Goal: Obtain resource: Obtain resource

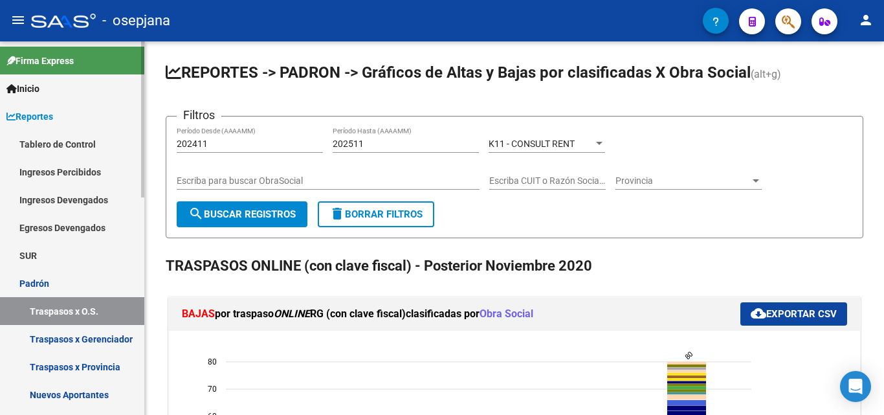
scroll to position [65, 0]
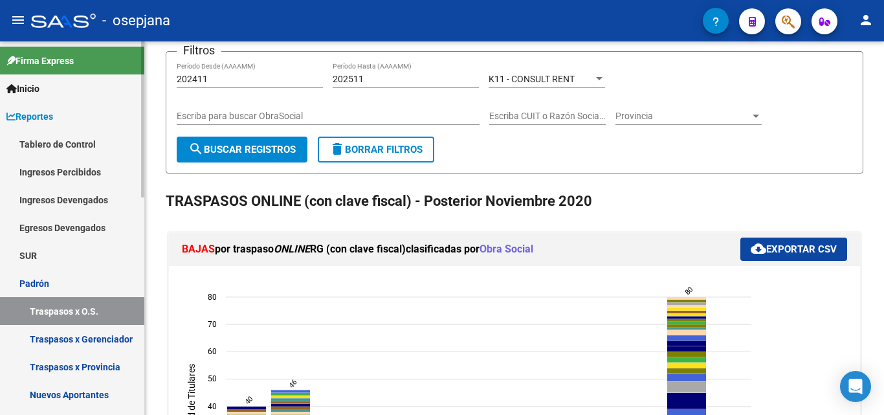
click at [72, 91] on link "Inicio" at bounding box center [72, 88] width 144 height 28
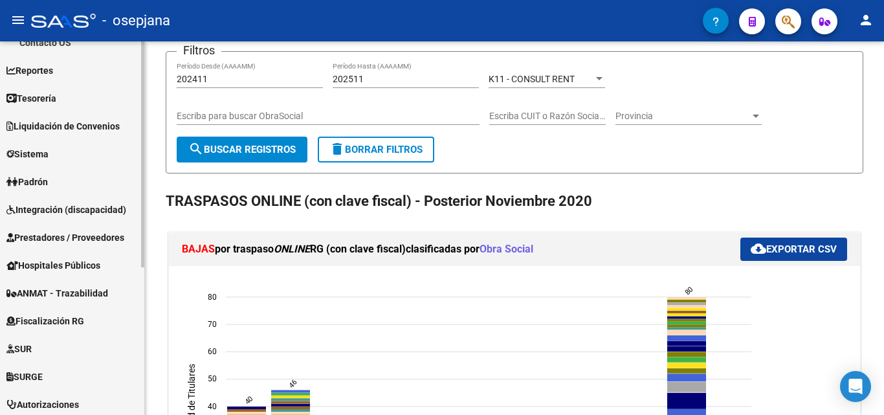
scroll to position [194, 0]
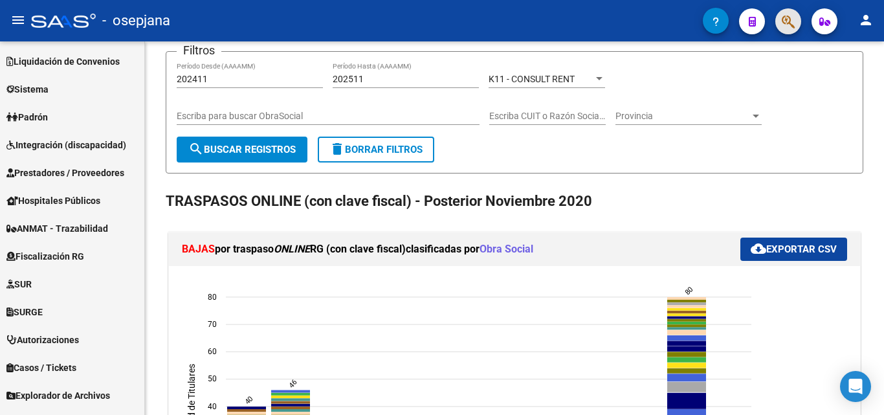
click at [790, 32] on span "button" at bounding box center [788, 21] width 13 height 27
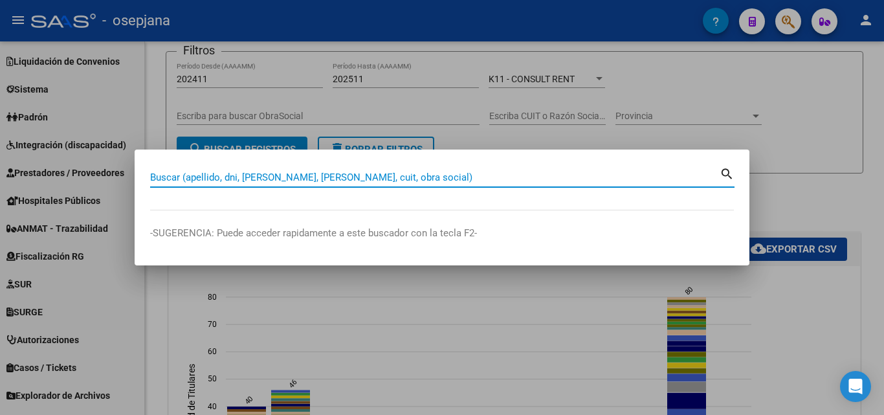
type input "i"
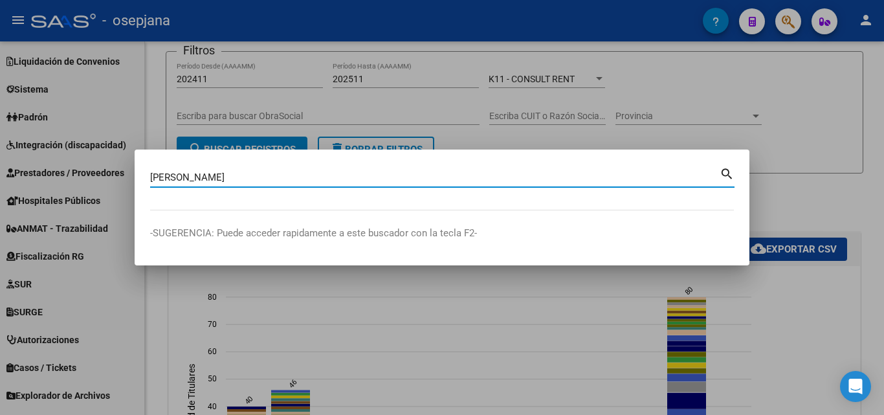
type input "figueroa paredes"
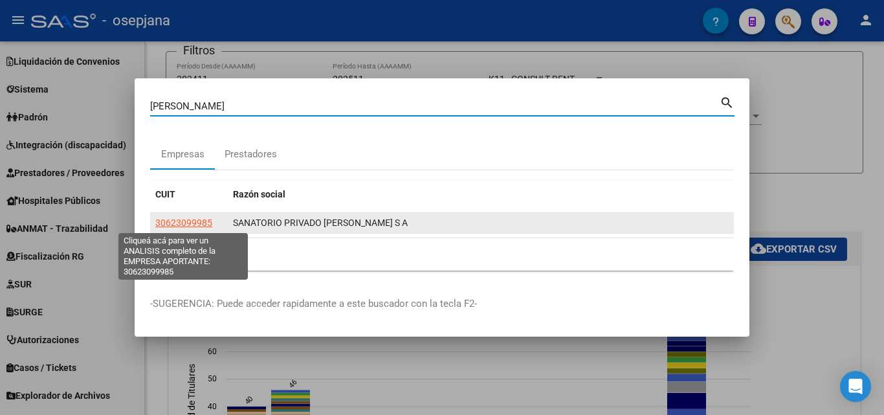
click at [170, 220] on span "30623099985" at bounding box center [183, 222] width 57 height 10
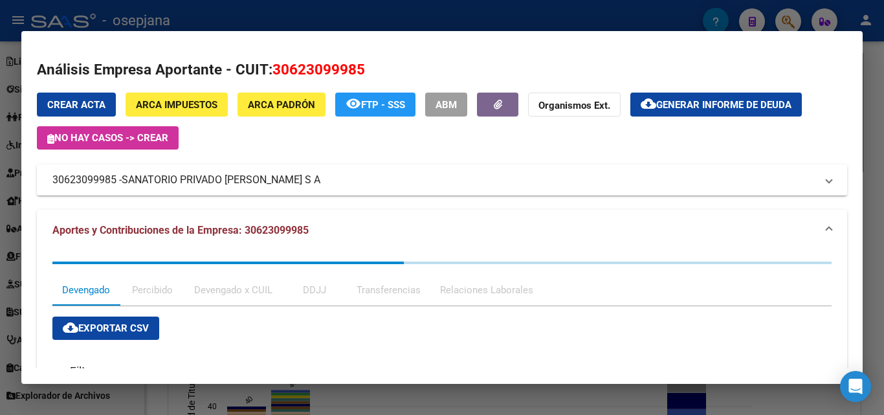
click at [706, 107] on span "Generar informe de deuda" at bounding box center [723, 105] width 135 height 12
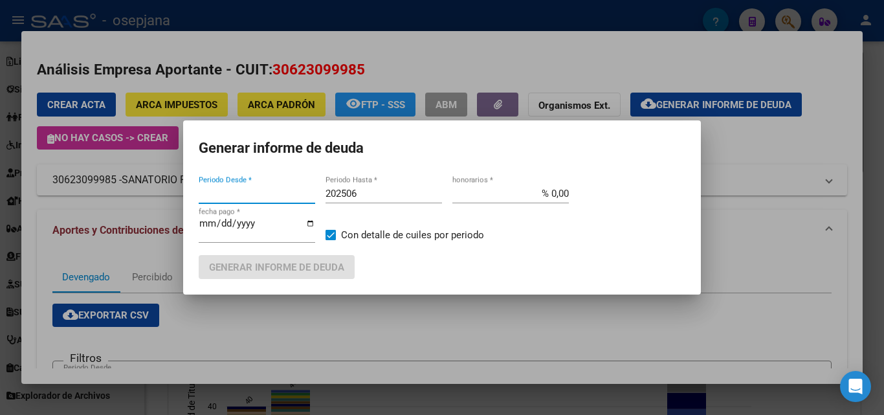
type input "201701"
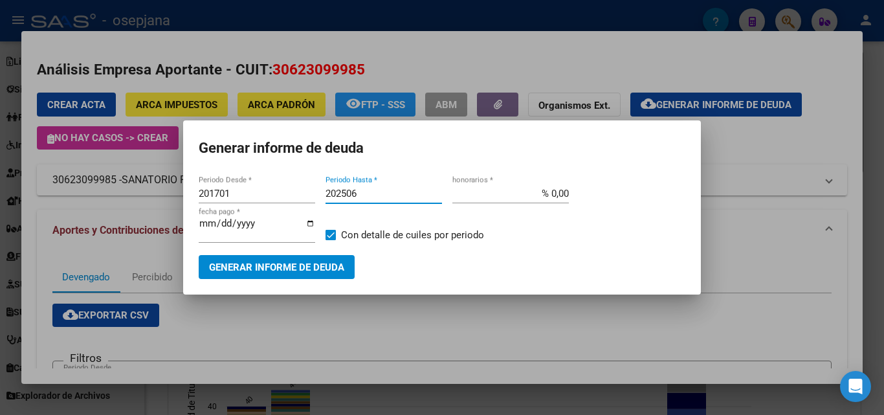
click at [381, 199] on input "202506" at bounding box center [384, 194] width 117 height 12
type input "202507"
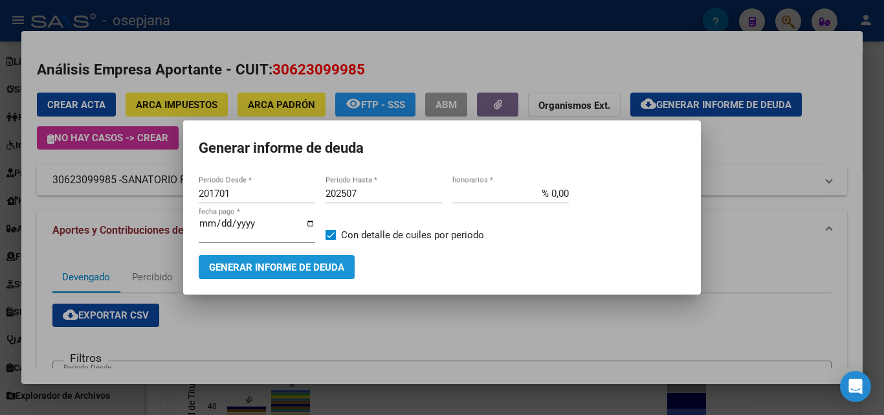
click at [309, 274] on button "Generar informe de deuda" at bounding box center [277, 267] width 156 height 24
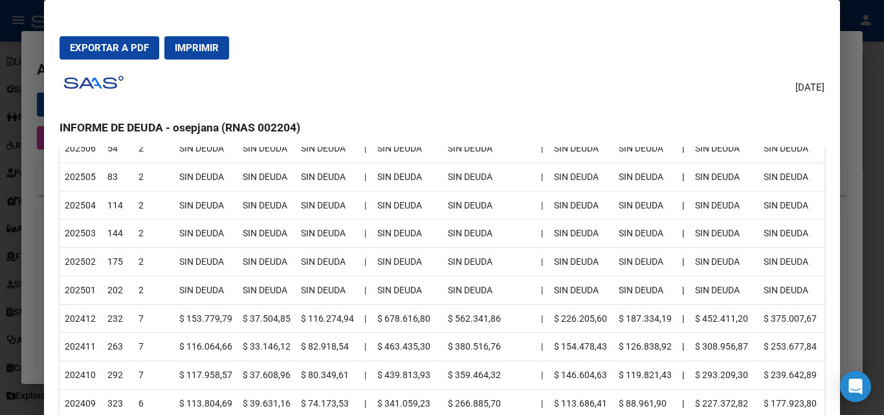
scroll to position [324, 0]
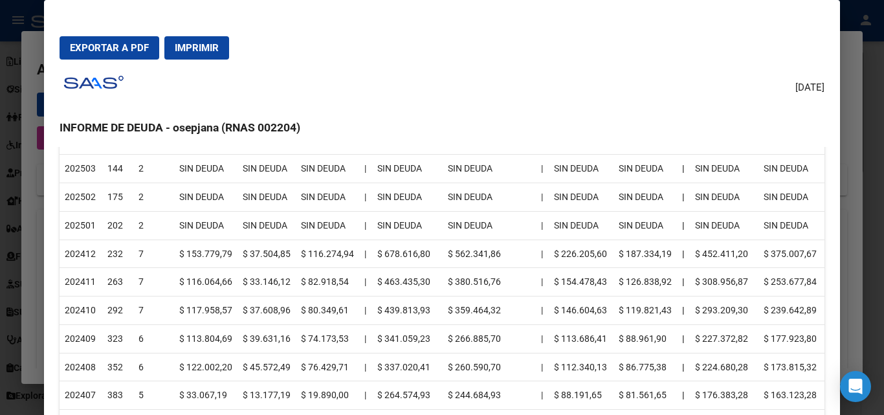
click at [852, 36] on div at bounding box center [442, 207] width 884 height 415
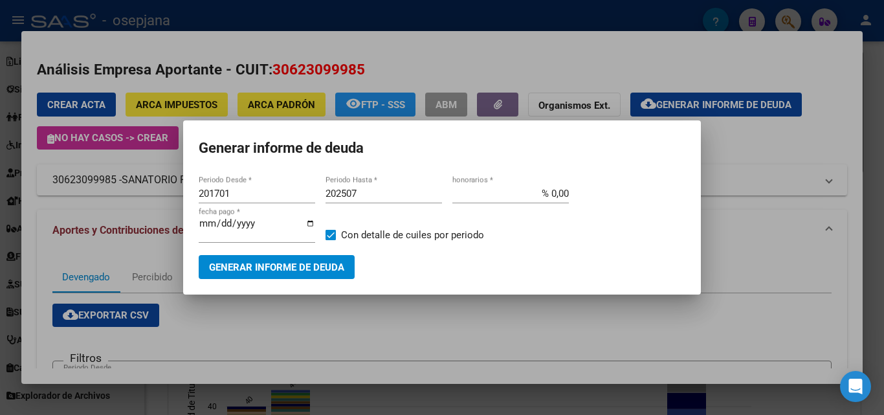
click at [557, 50] on div at bounding box center [442, 207] width 884 height 415
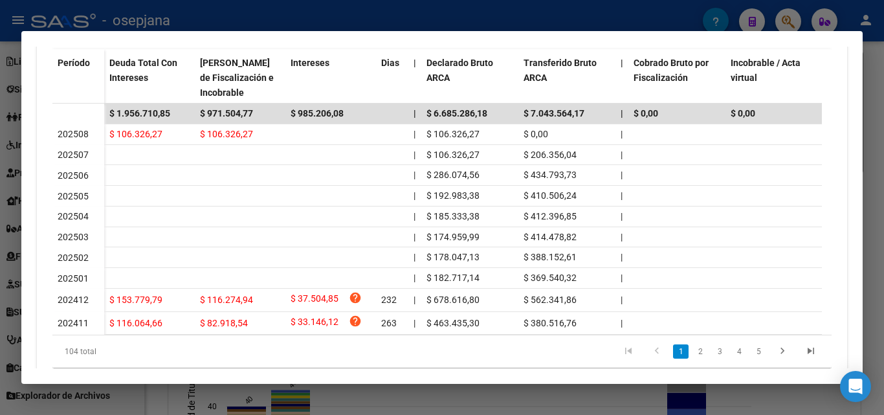
scroll to position [447, 0]
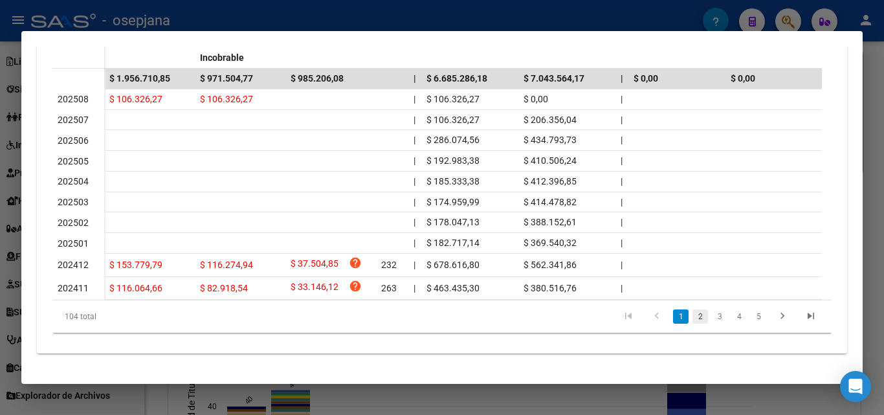
click at [693, 318] on link "2" at bounding box center [701, 316] width 16 height 14
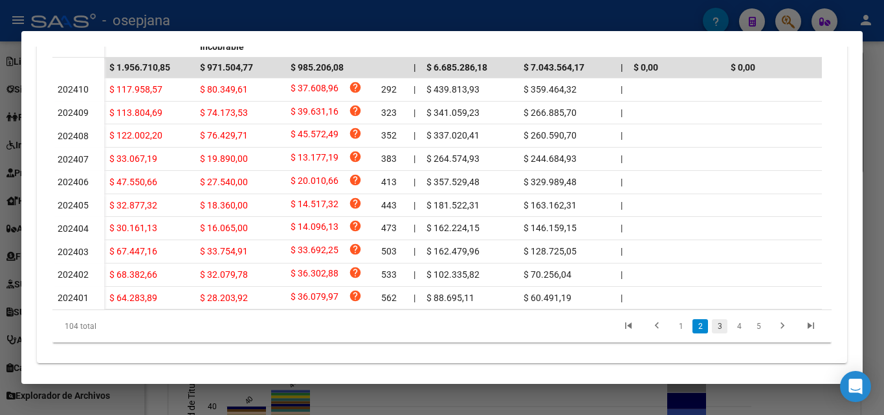
click at [712, 333] on link "3" at bounding box center [720, 326] width 16 height 14
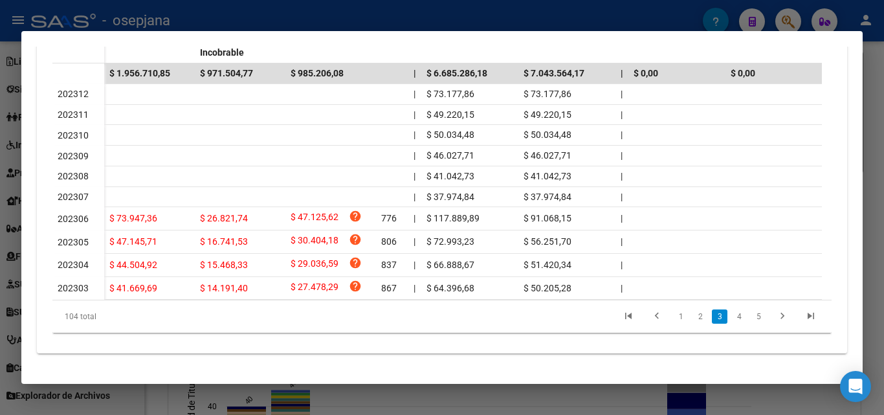
click at [269, 11] on div at bounding box center [442, 207] width 884 height 415
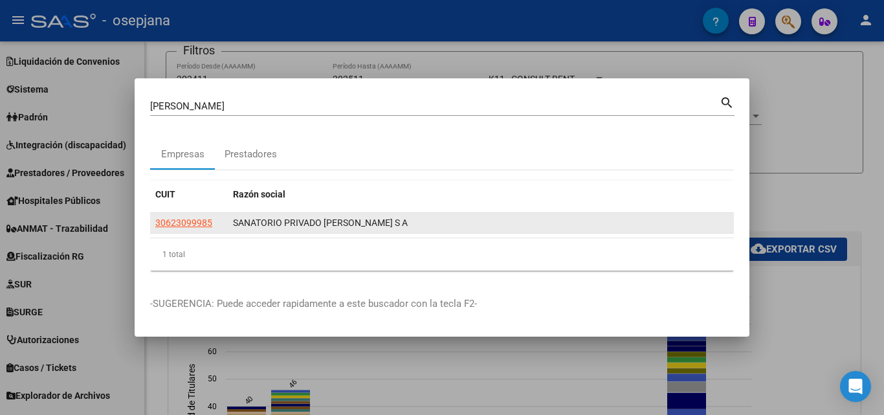
drag, startPoint x: 211, startPoint y: 219, endPoint x: 151, endPoint y: 219, distance: 60.2
click at [151, 219] on datatable-body-cell "30623099985" at bounding box center [189, 223] width 78 height 20
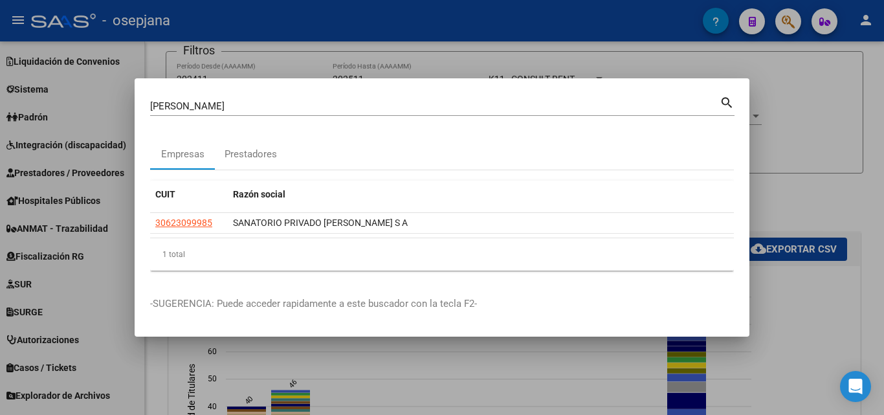
copy span "30623099985"
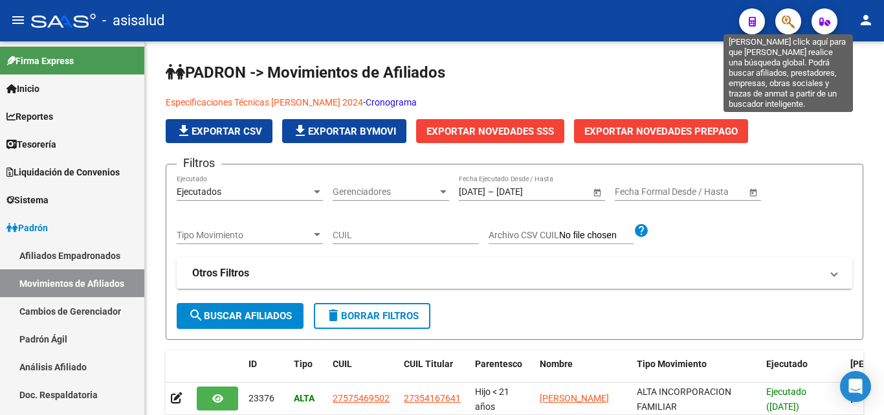
click at [782, 24] on icon "button" at bounding box center [788, 21] width 13 height 15
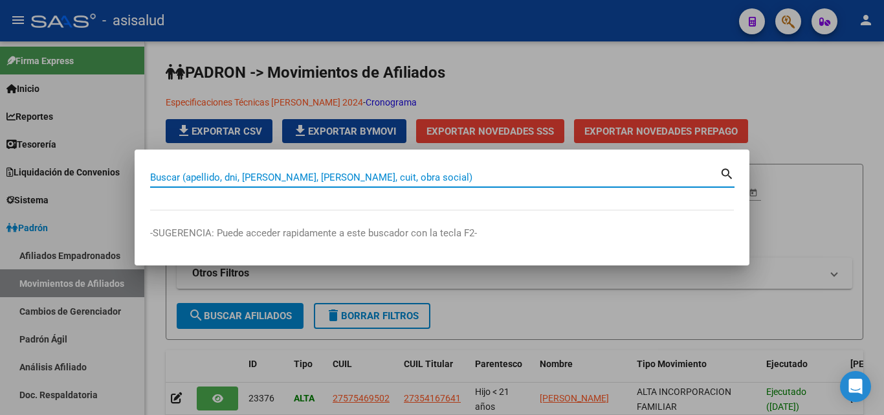
paste input "30623099985"
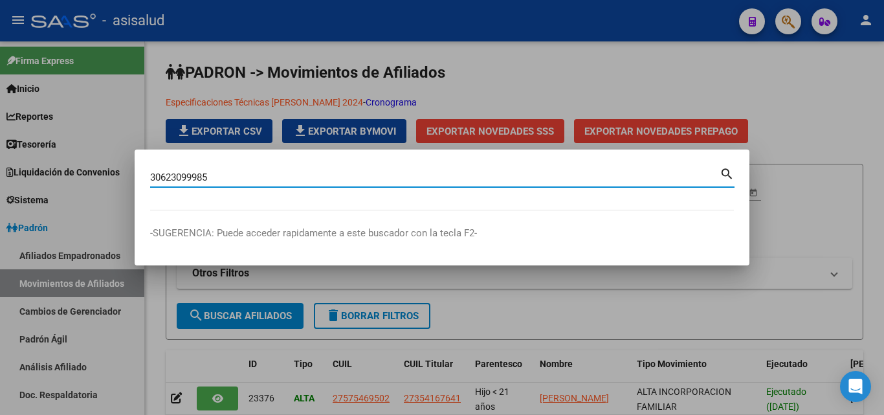
type input "30623099985"
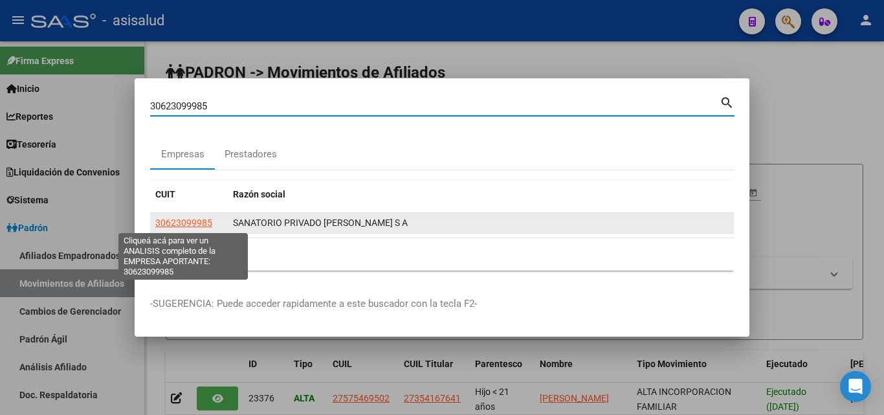
click at [203, 225] on span "30623099985" at bounding box center [183, 222] width 57 height 10
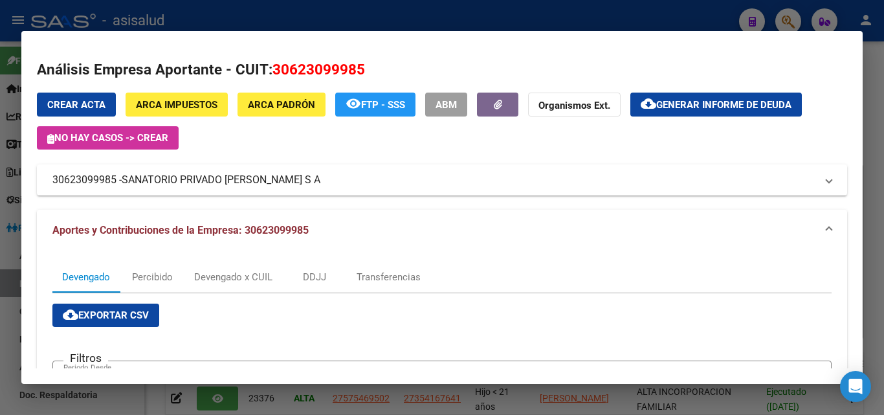
click at [654, 99] on mat-icon "cloud_download" at bounding box center [649, 104] width 16 height 16
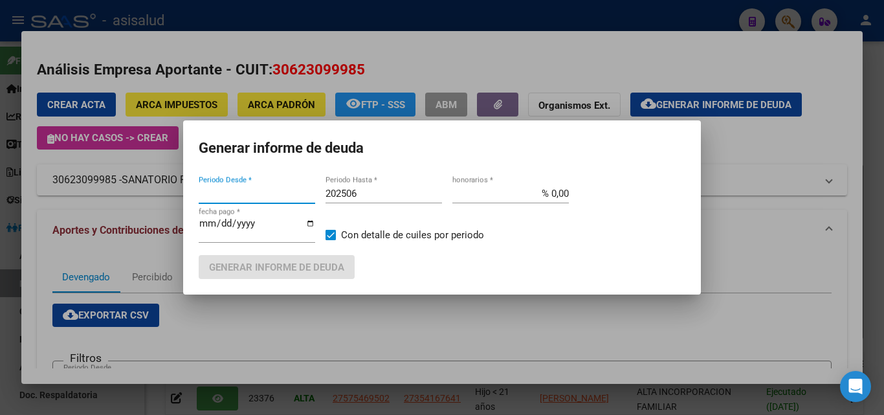
type input "201802"
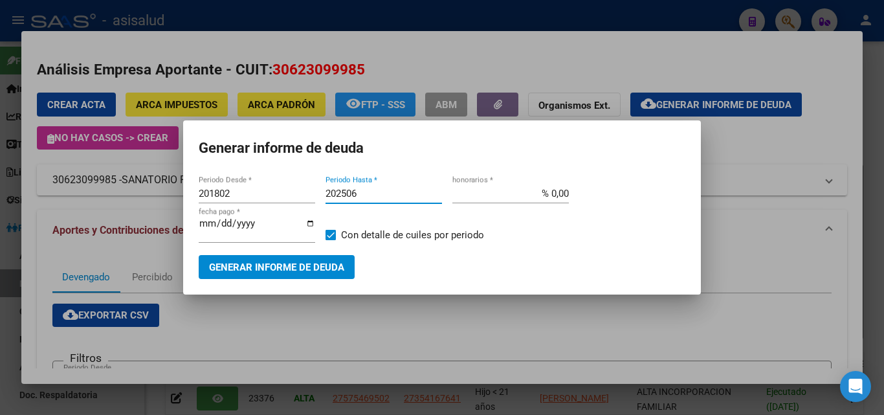
click at [402, 197] on input "202506" at bounding box center [384, 194] width 117 height 12
type input "202507"
click at [276, 269] on span "Generar informe de deuda" at bounding box center [276, 268] width 135 height 12
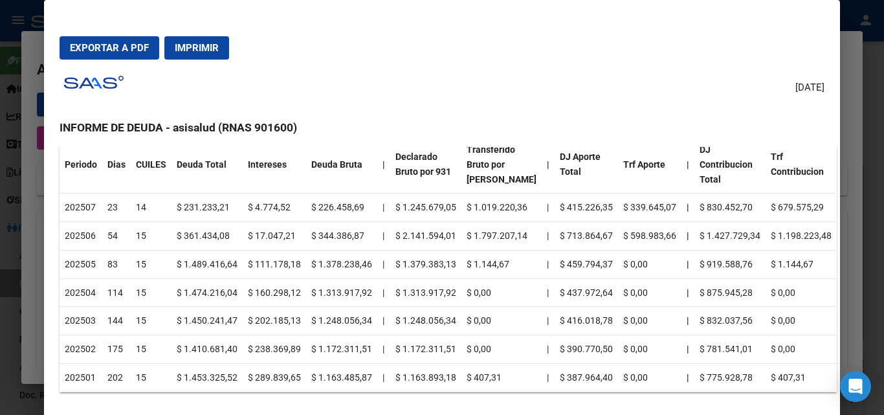
scroll to position [194, 0]
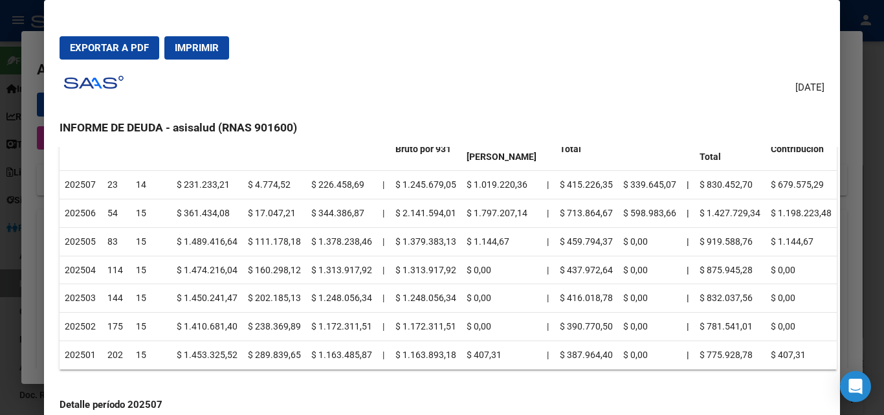
click at [847, 31] on div at bounding box center [442, 207] width 884 height 415
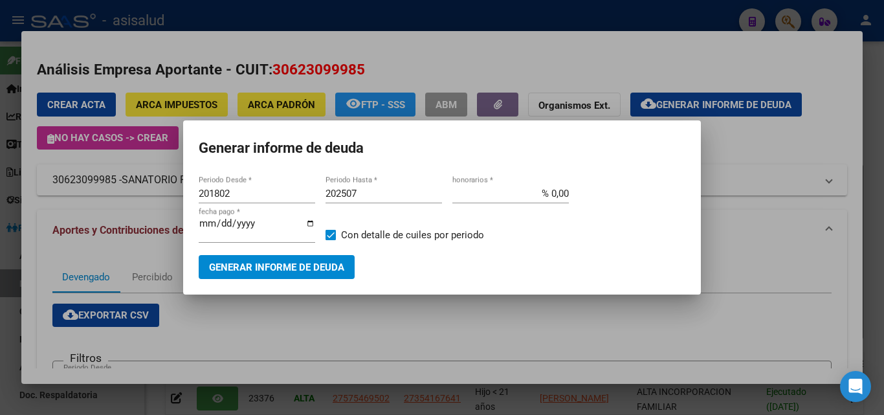
click at [693, 59] on div at bounding box center [442, 207] width 884 height 415
